Goal: Use online tool/utility: Utilize a website feature to perform a specific function

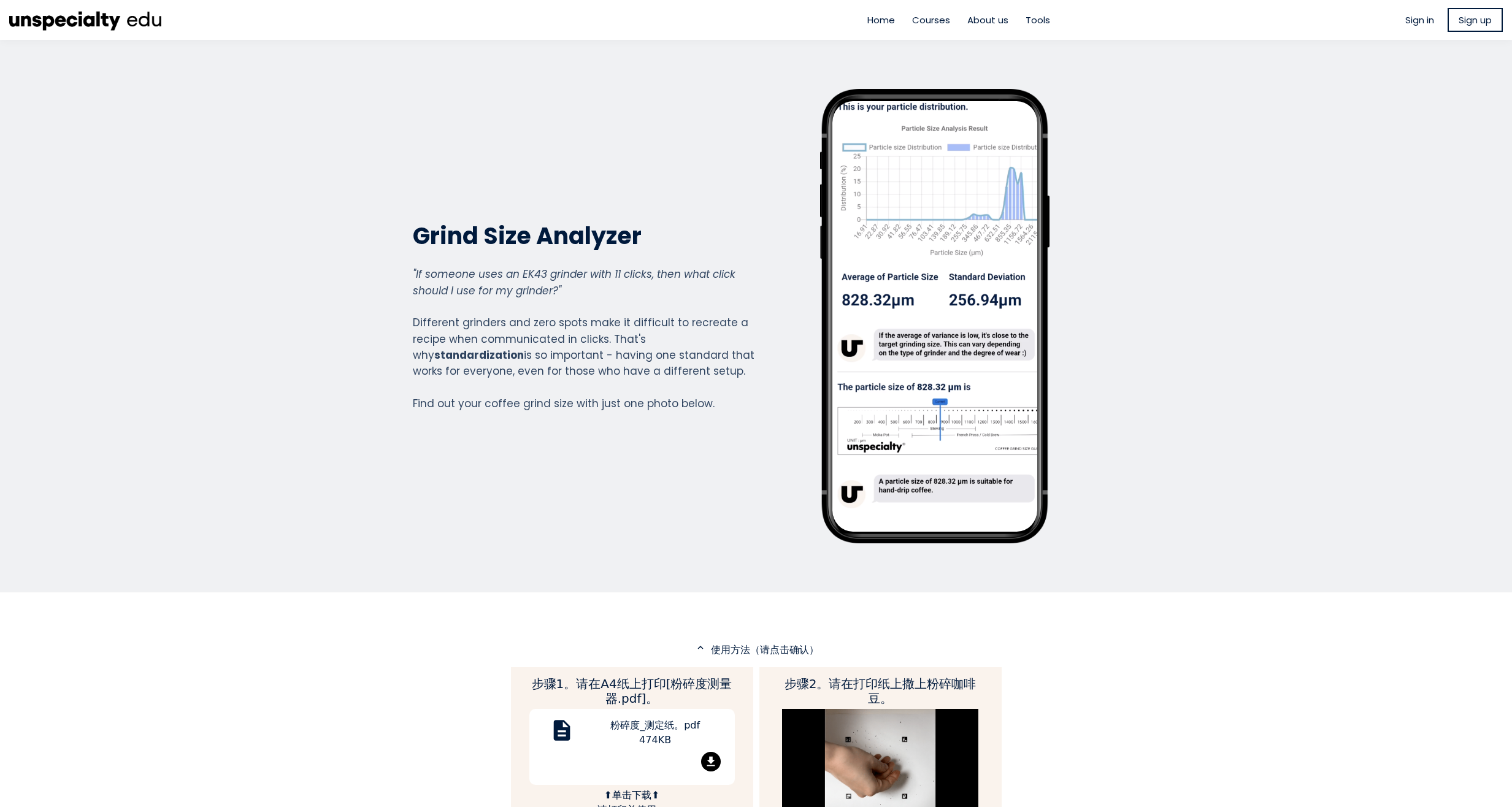
scroll to position [1373, 491]
click at [643, 511] on div "Grind Size Analyzer Grind Size Analyzer "If someone uses an EK43 grinder with 1…" at bounding box center [584, 316] width 342 height 455
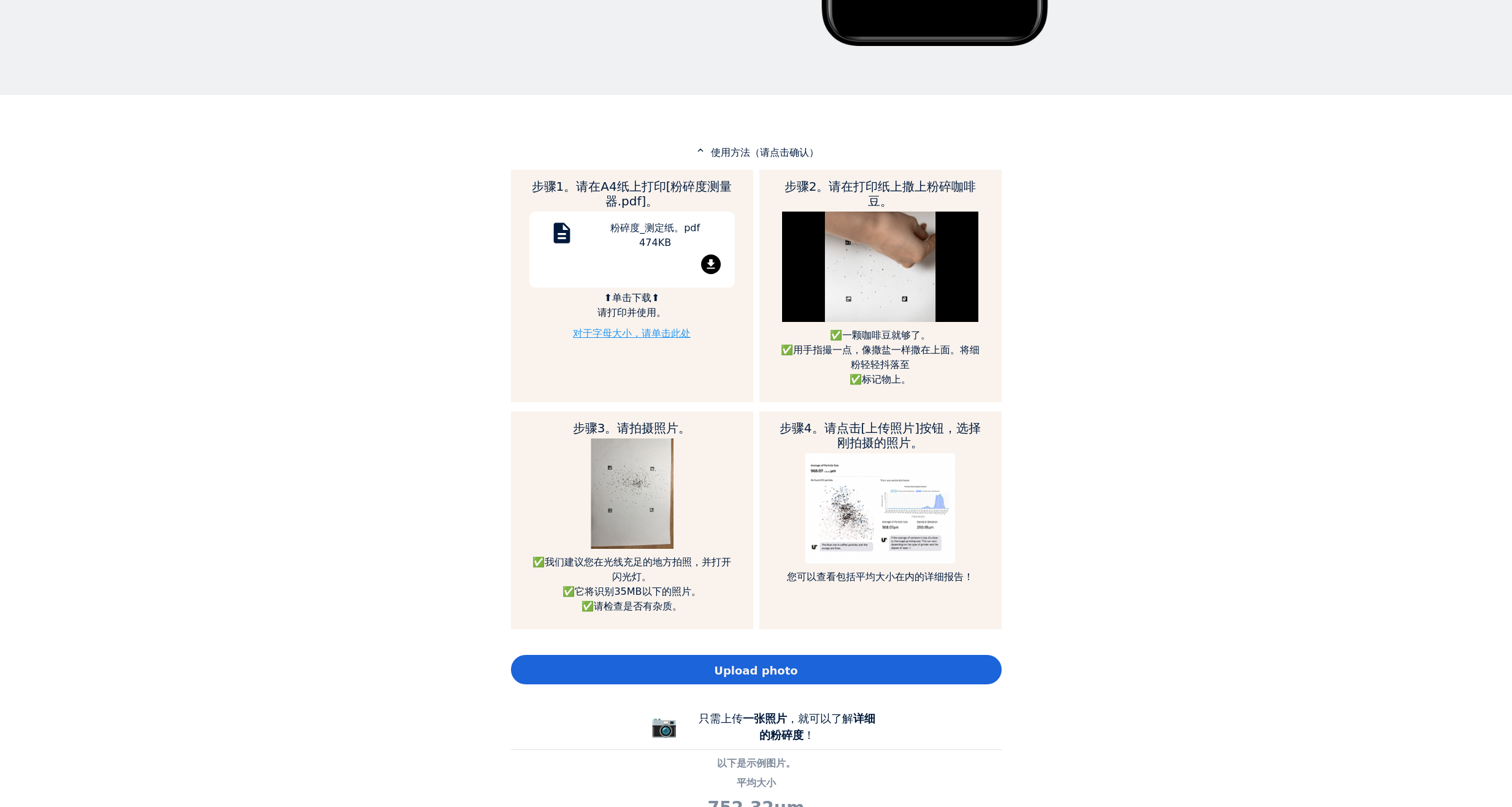
scroll to position [614, 0]
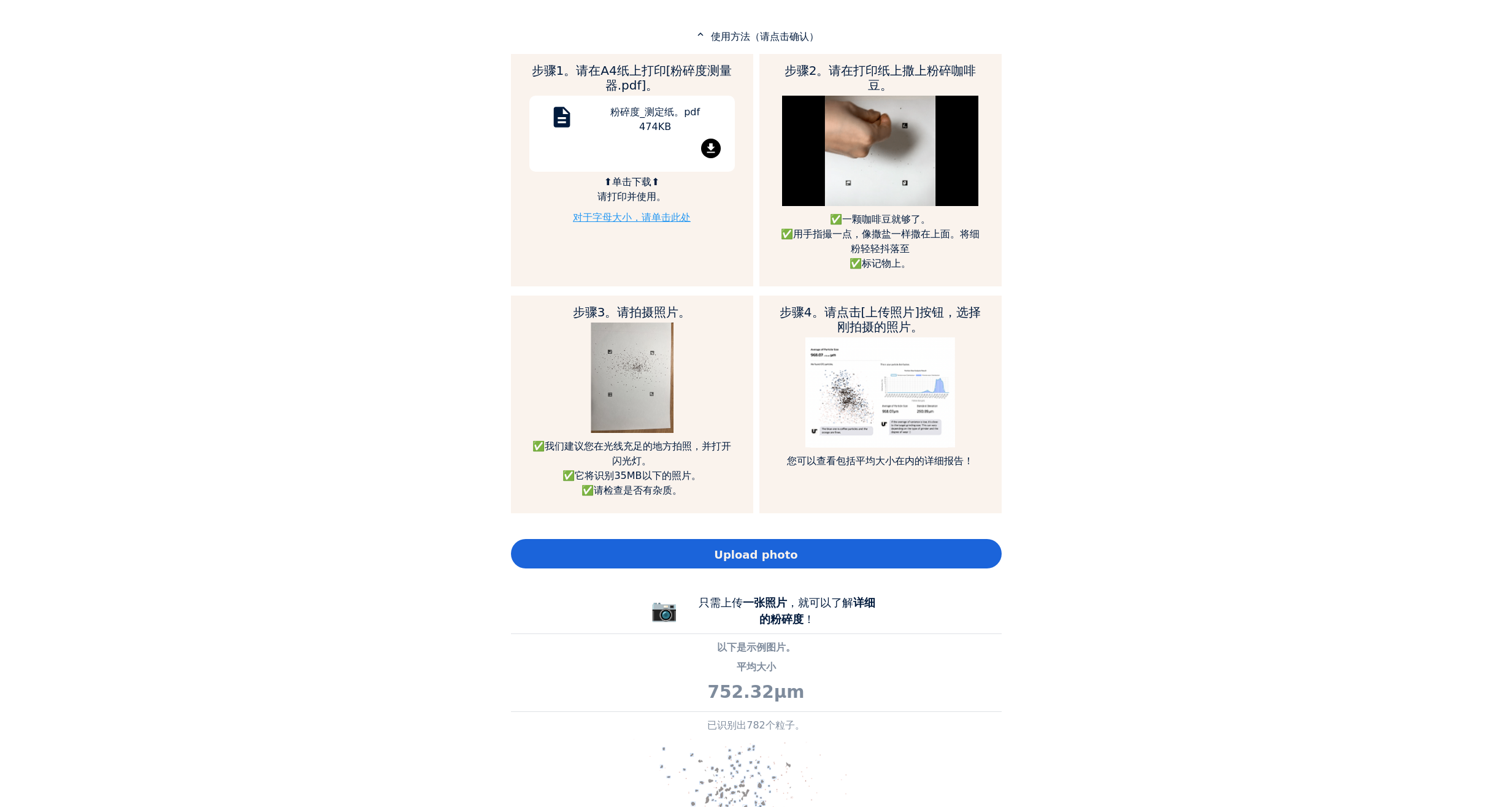
click at [1124, 506] on div "Home Courses About us Tools Sign in" at bounding box center [756, 404] width 1512 height 807
click at [805, 559] on div "Upload photo" at bounding box center [756, 554] width 491 height 30
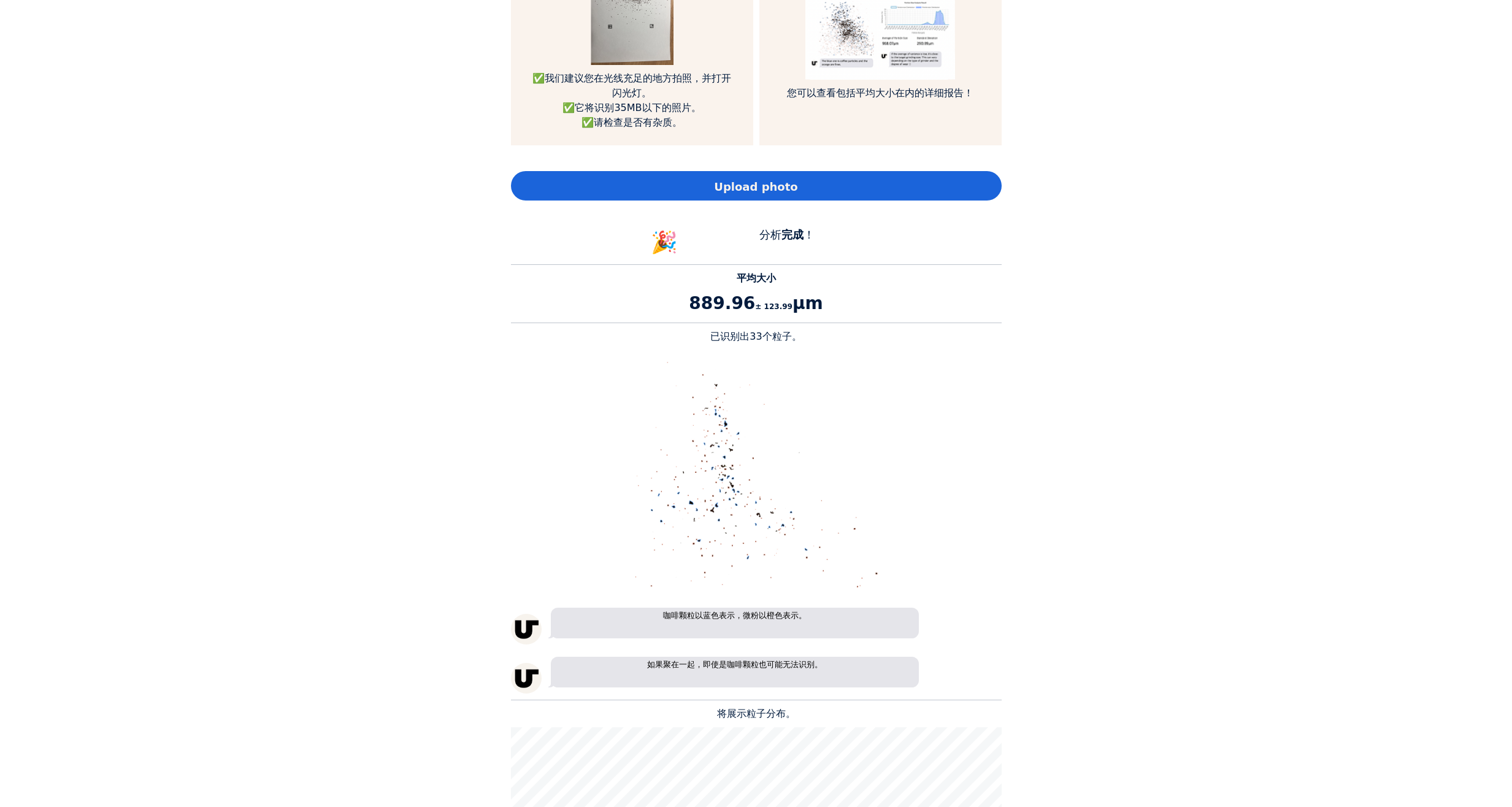
scroll to position [1611, 491]
drag, startPoint x: 682, startPoint y: 302, endPoint x: 762, endPoint y: 306, distance: 80.1
click at [762, 306] on p "889.96 ± 123.99 μm" at bounding box center [756, 304] width 491 height 26
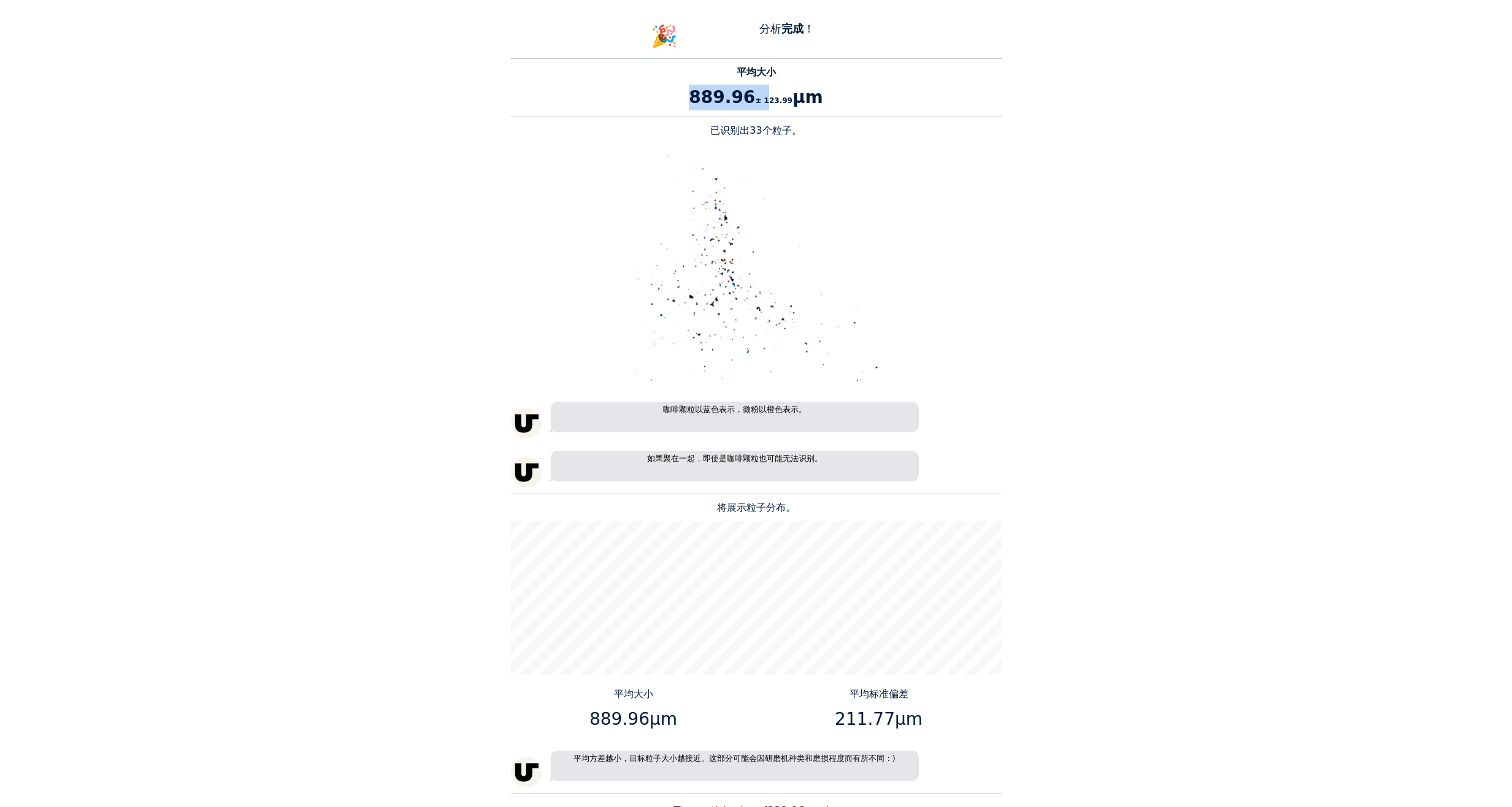
scroll to position [1227, 0]
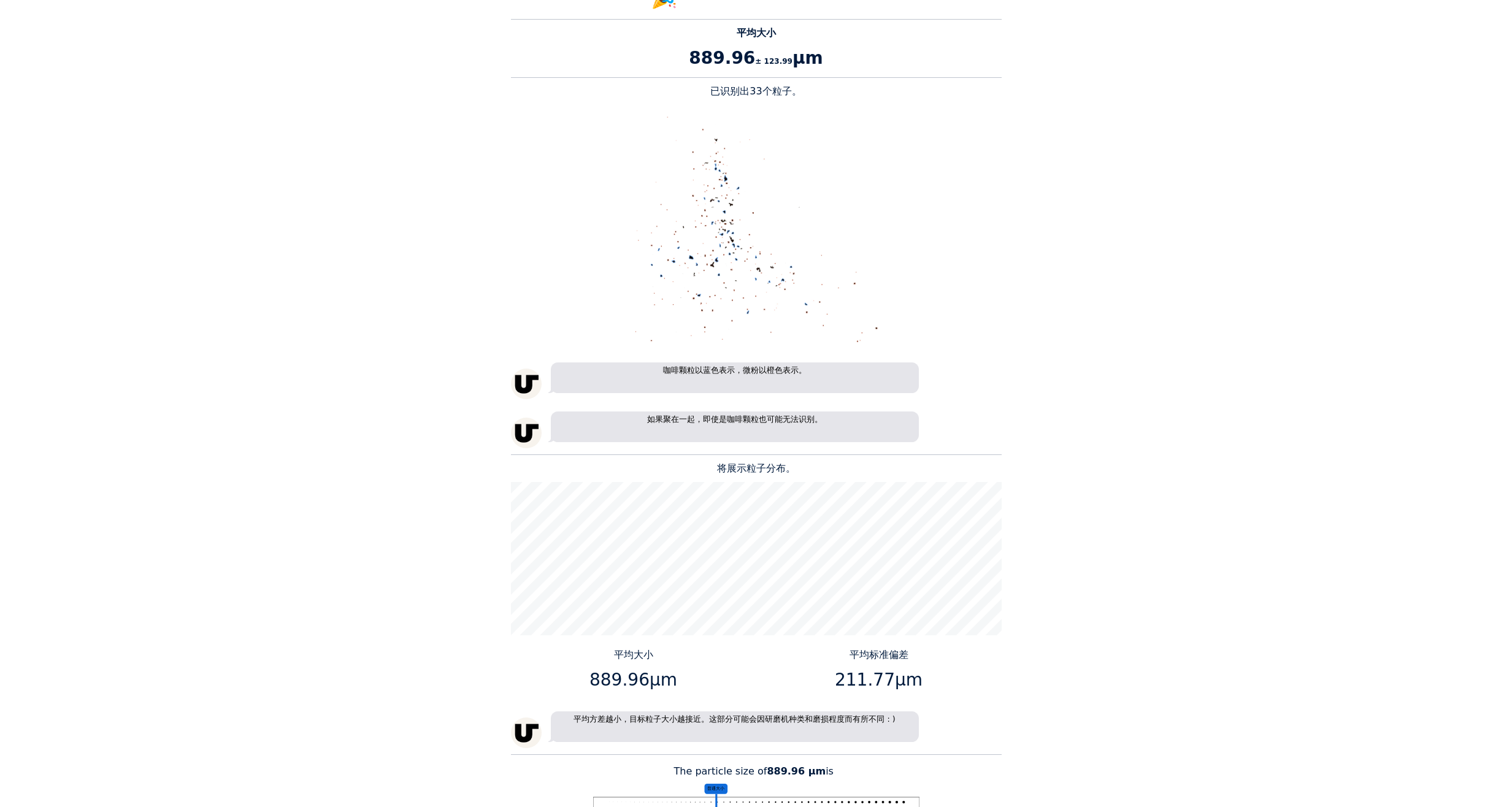
click at [1192, 524] on div "Home Courses About us Tools Sign in" at bounding box center [756, 404] width 1512 height 807
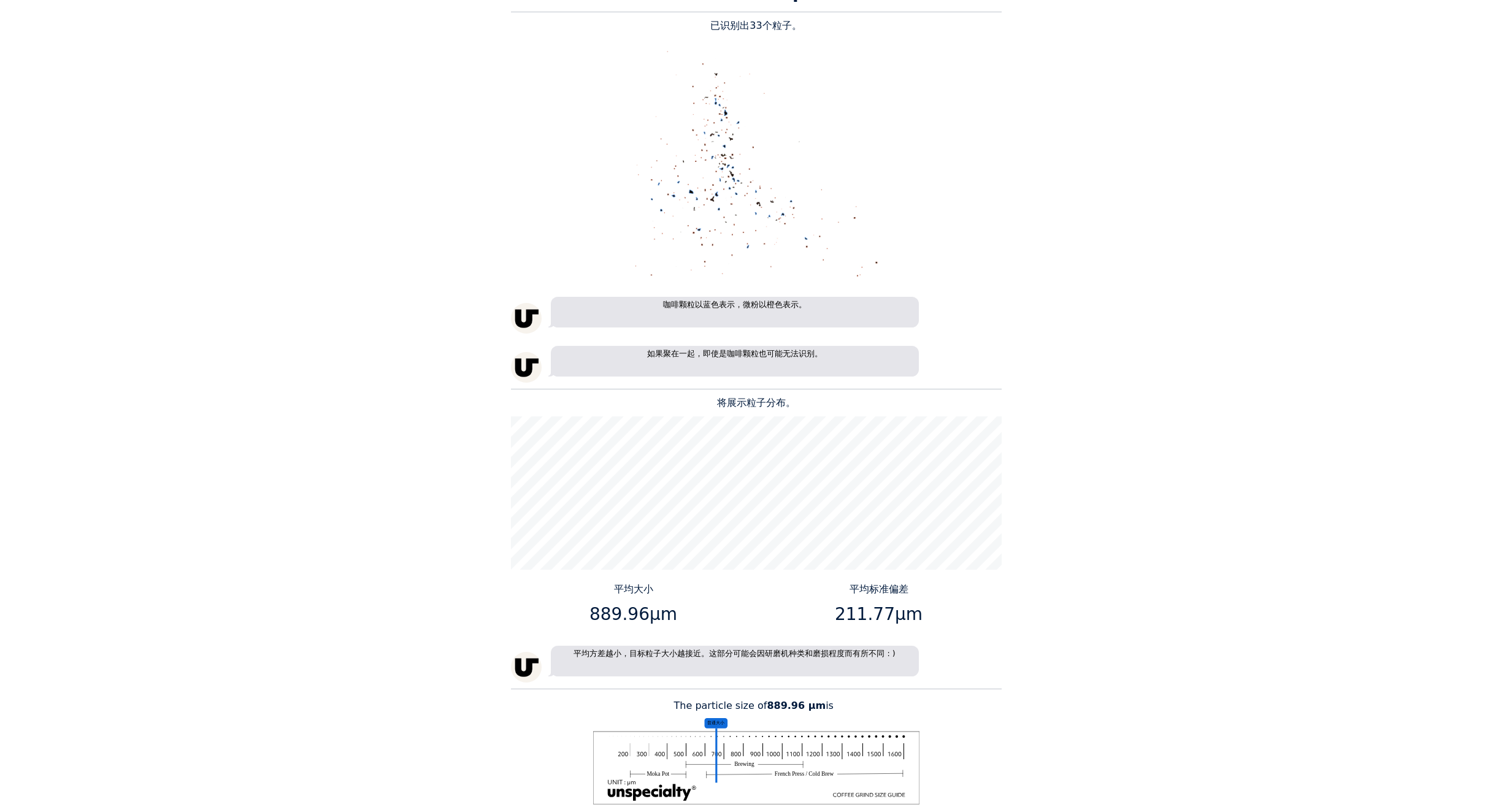
scroll to position [1411, 0]
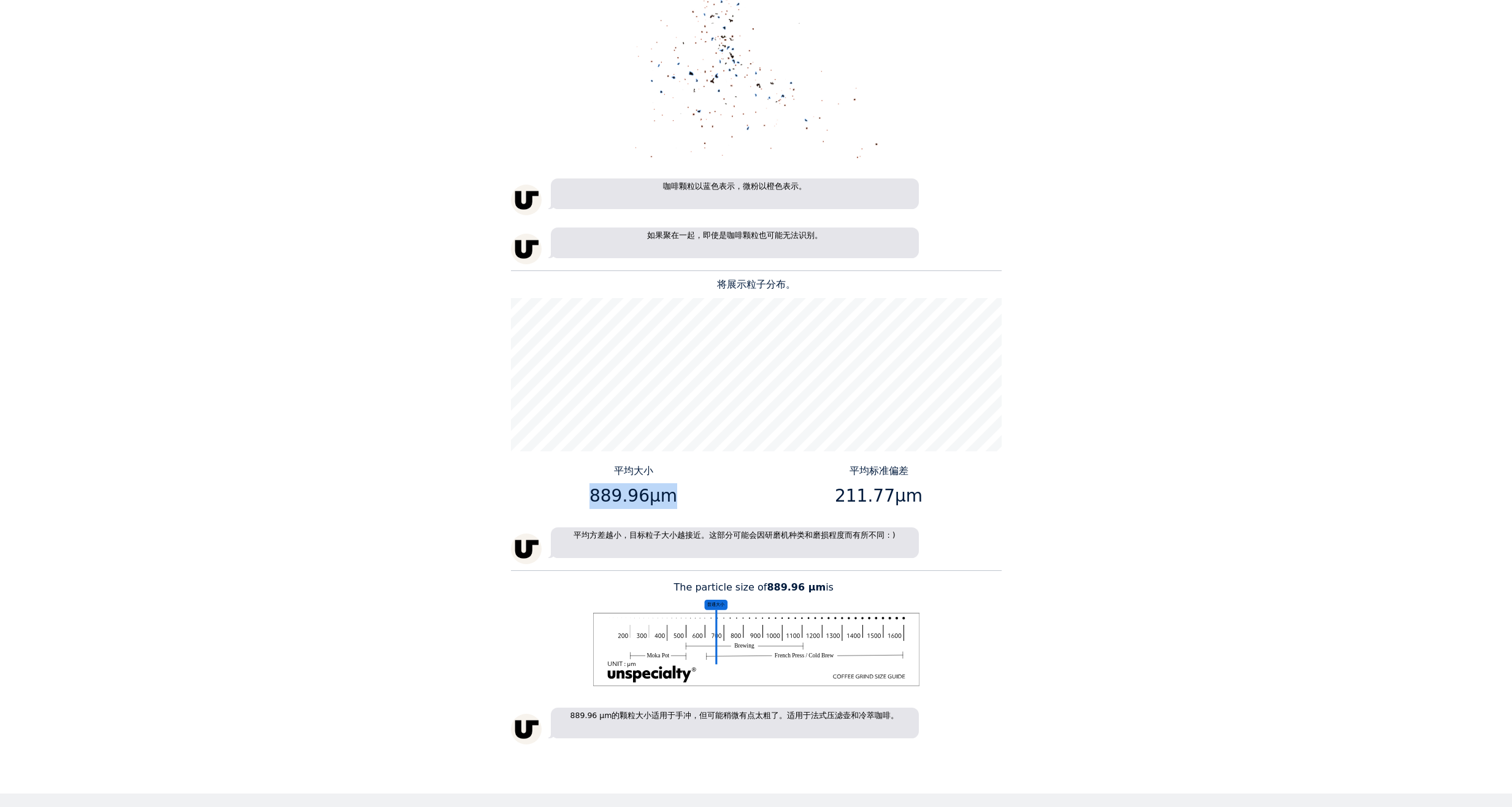
drag, startPoint x: 587, startPoint y: 494, endPoint x: 675, endPoint y: 505, distance: 88.7
click at [675, 505] on p "889.96μm" at bounding box center [633, 497] width 236 height 26
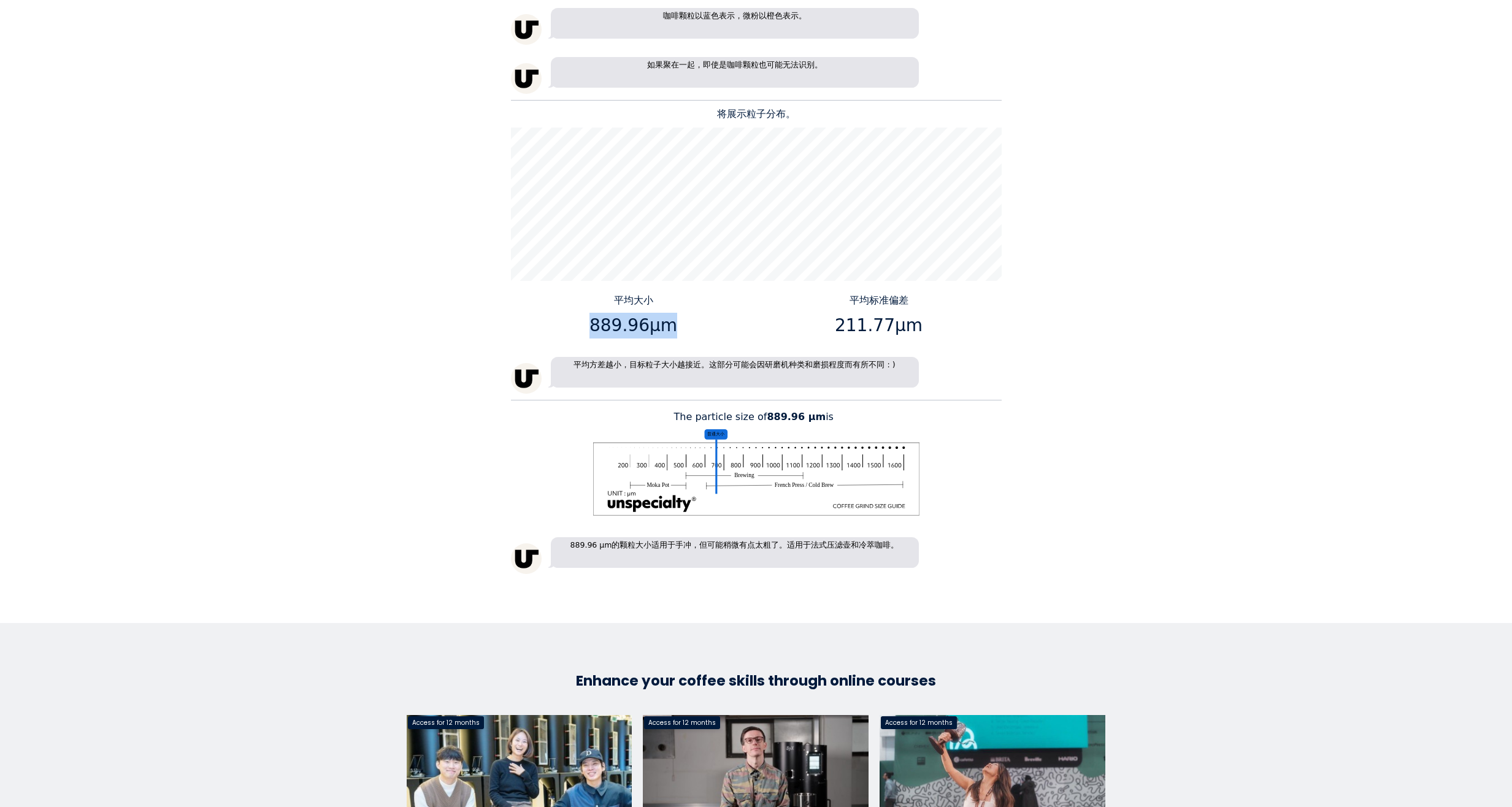
scroll to position [1595, 0]
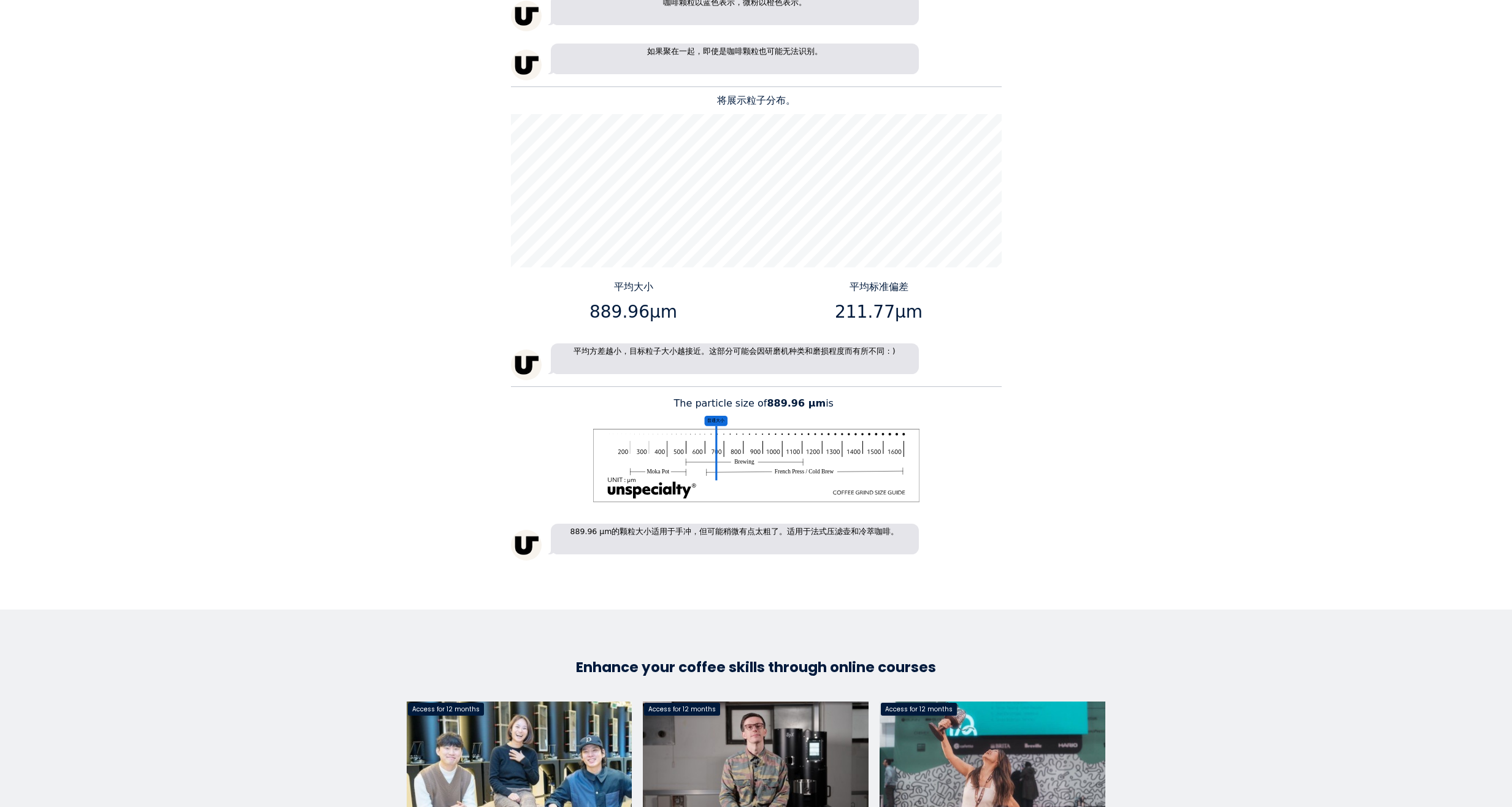
click at [1077, 532] on div "Home Courses About us Tools Sign in" at bounding box center [756, 404] width 1512 height 807
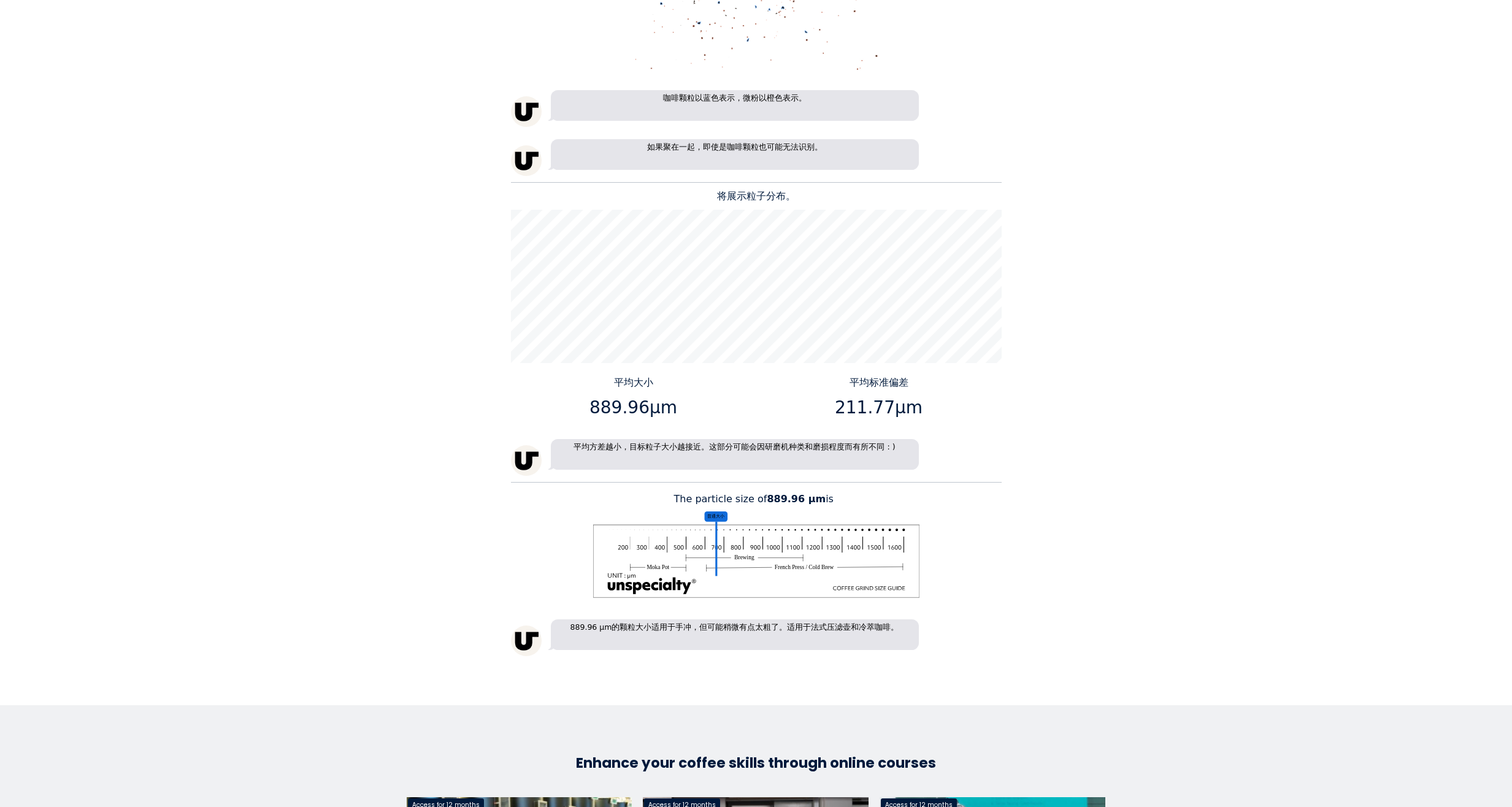
scroll to position [1472, 0]
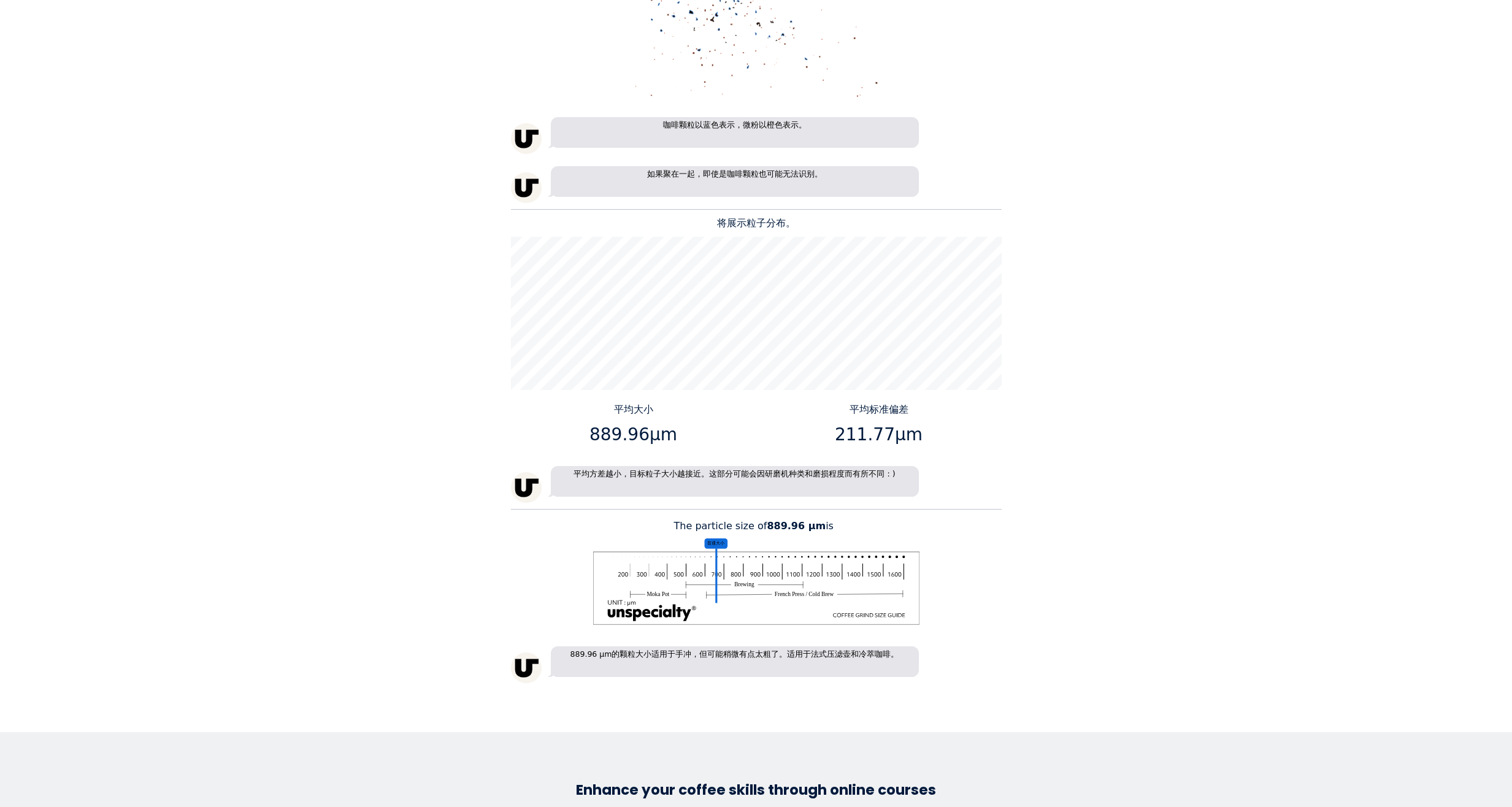
click at [397, 561] on div "Home Courses About us Tools Sign in" at bounding box center [756, 404] width 1512 height 807
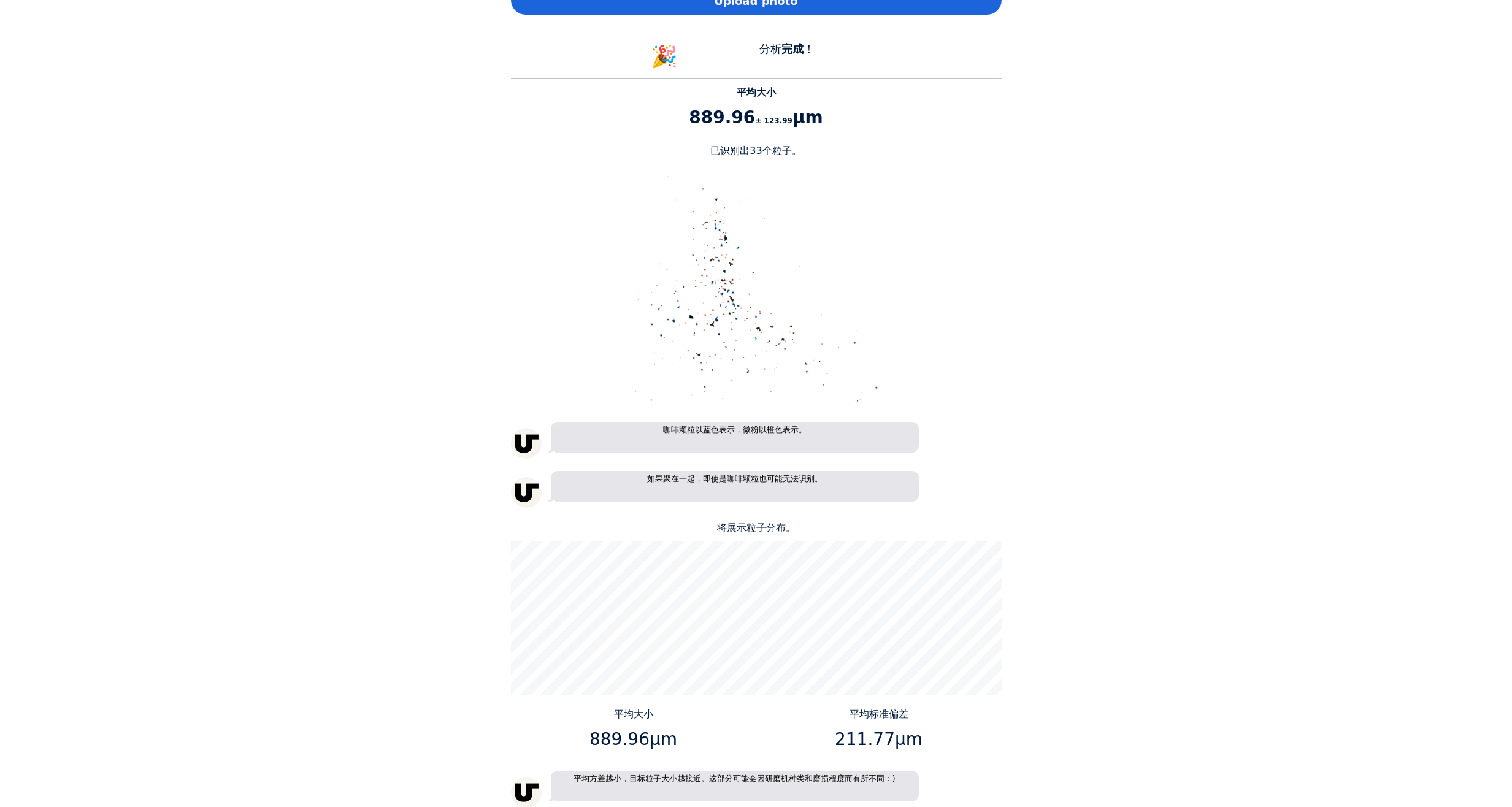
scroll to position [1165, 0]
